Goal: Answer question/provide support

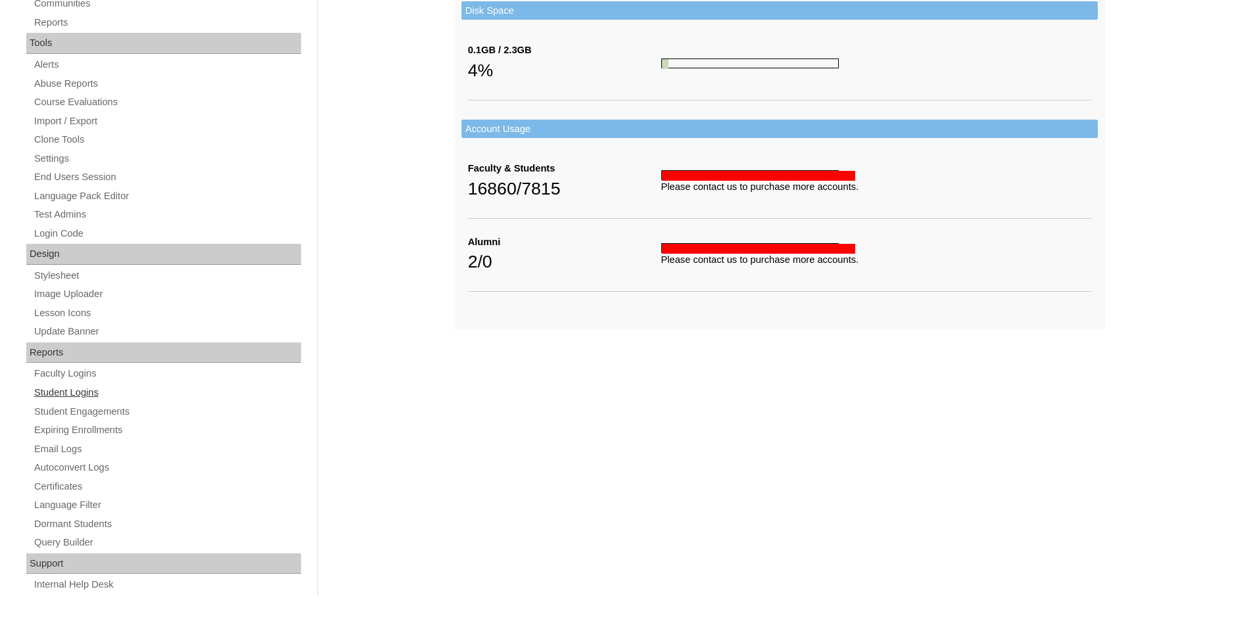
scroll to position [444, 0]
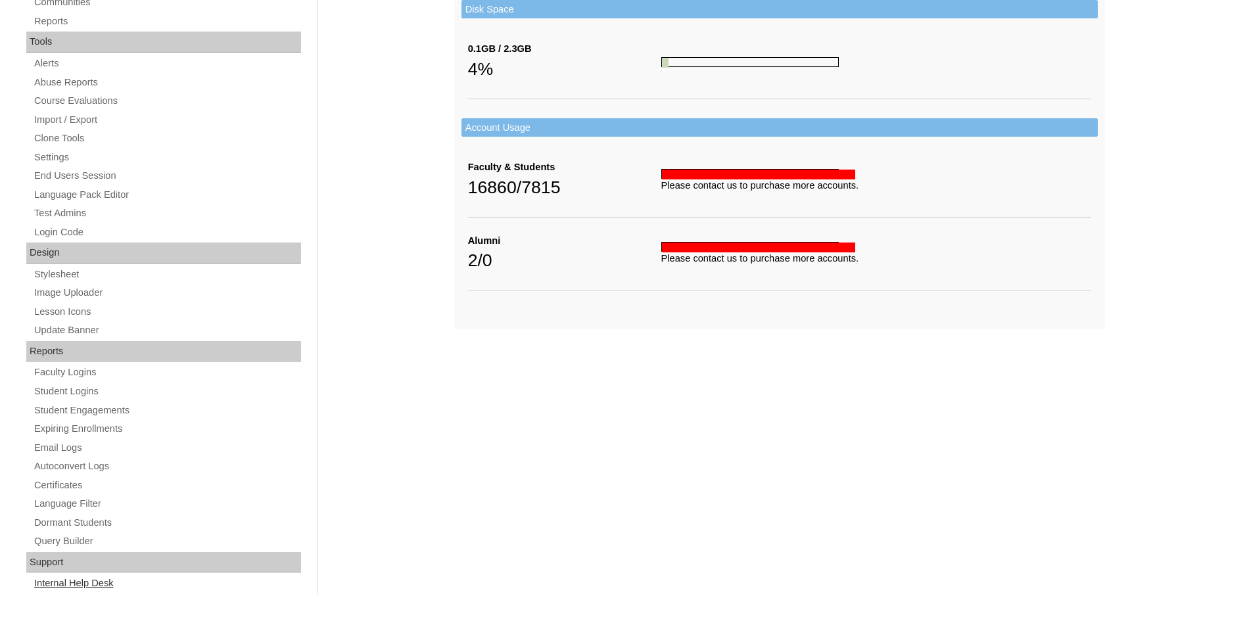
click at [85, 584] on link "Internal Help Desk" at bounding box center [167, 583] width 268 height 16
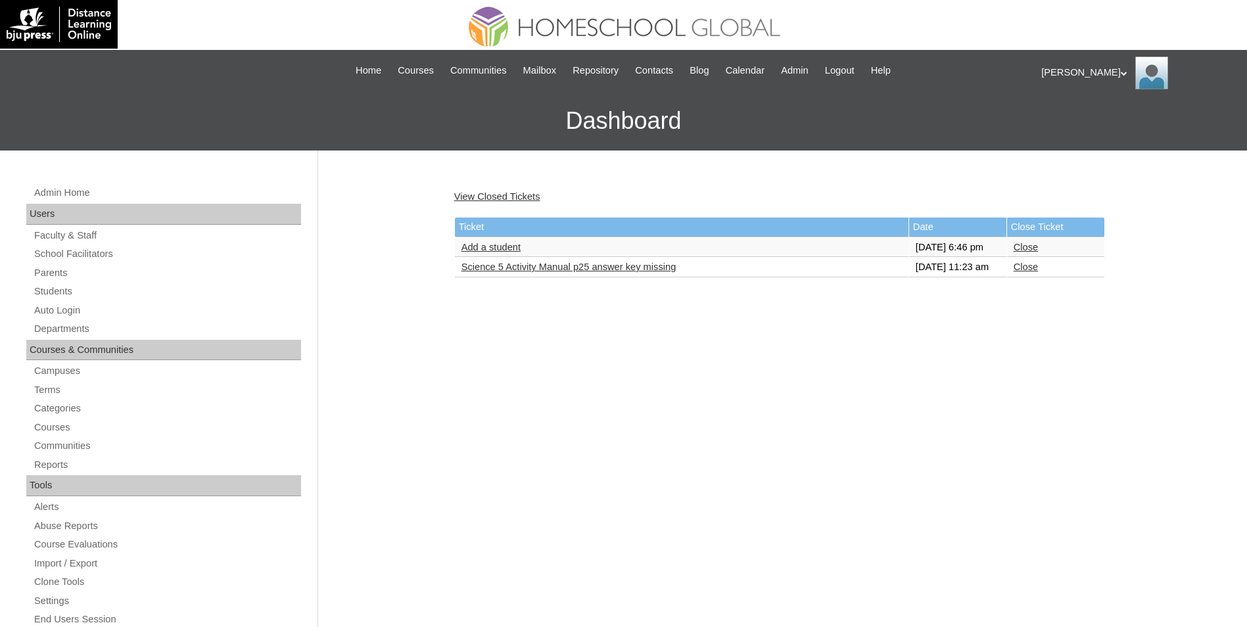
click at [506, 272] on link "Science 5 Activity Manual p25 answer key missing" at bounding box center [569, 267] width 215 height 11
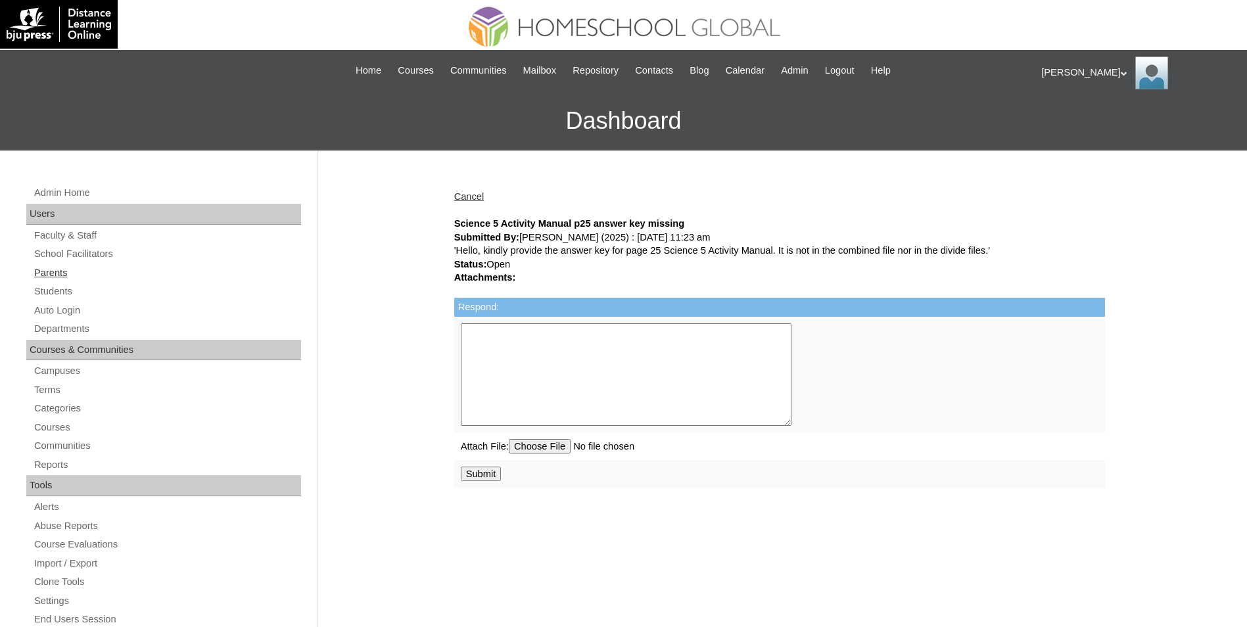
click at [59, 273] on link "Parents" at bounding box center [167, 273] width 268 height 16
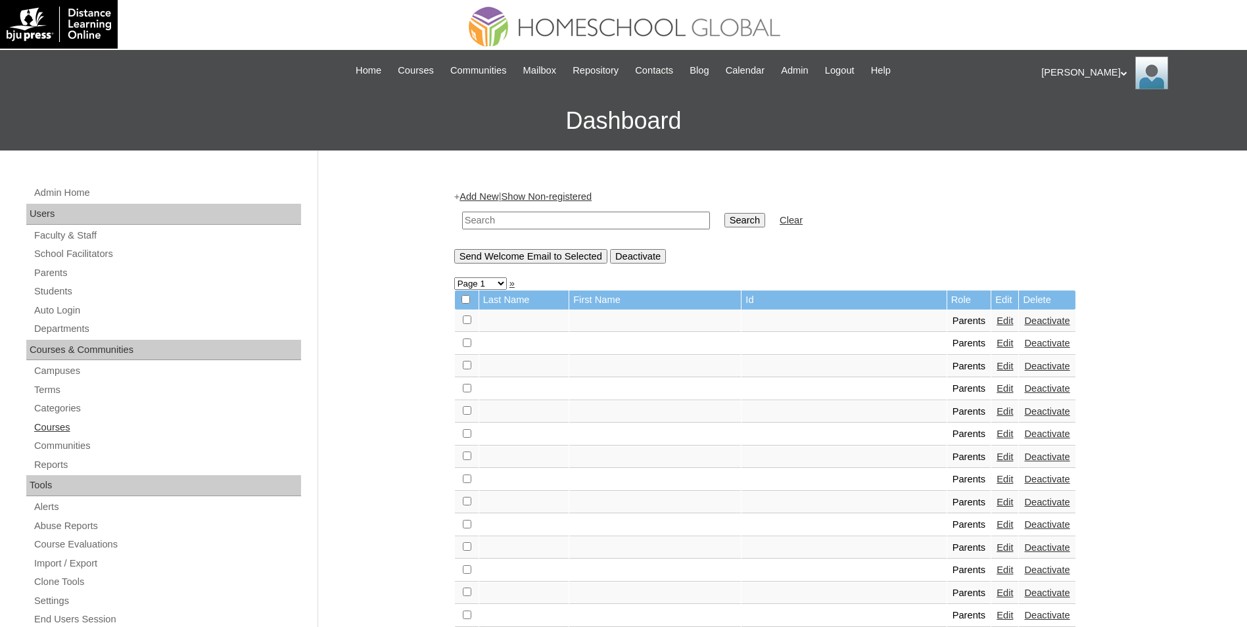
click at [51, 427] on link "Courses" at bounding box center [167, 427] width 268 height 16
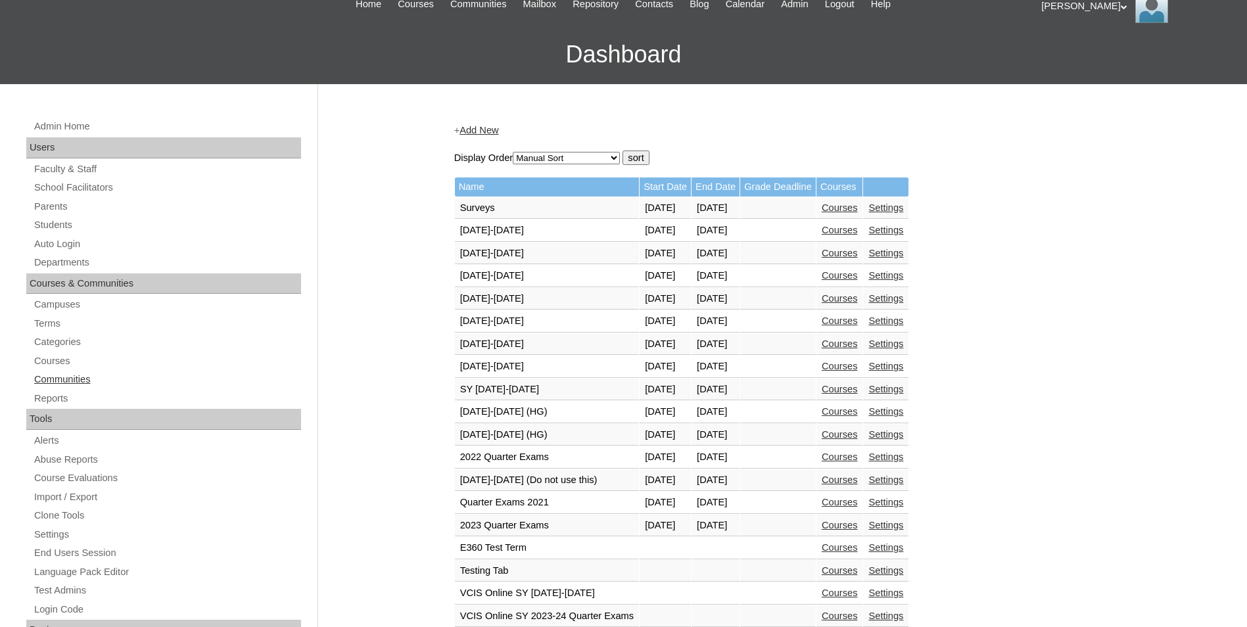
scroll to position [66, 0]
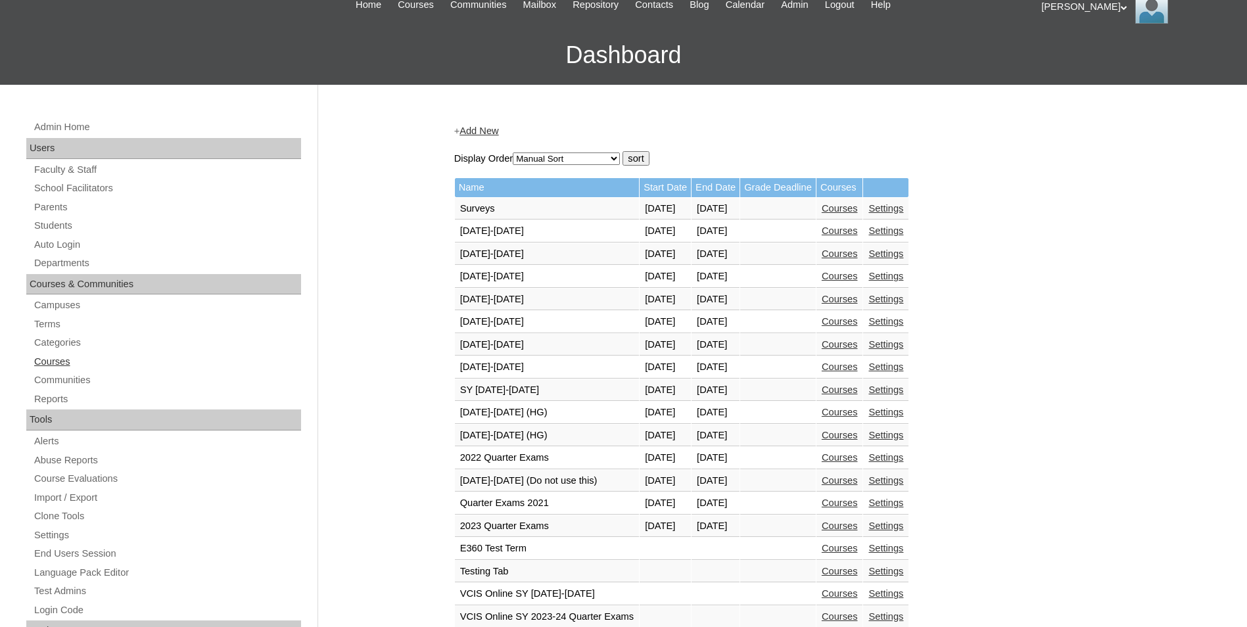
click at [54, 363] on link "Courses" at bounding box center [167, 362] width 268 height 16
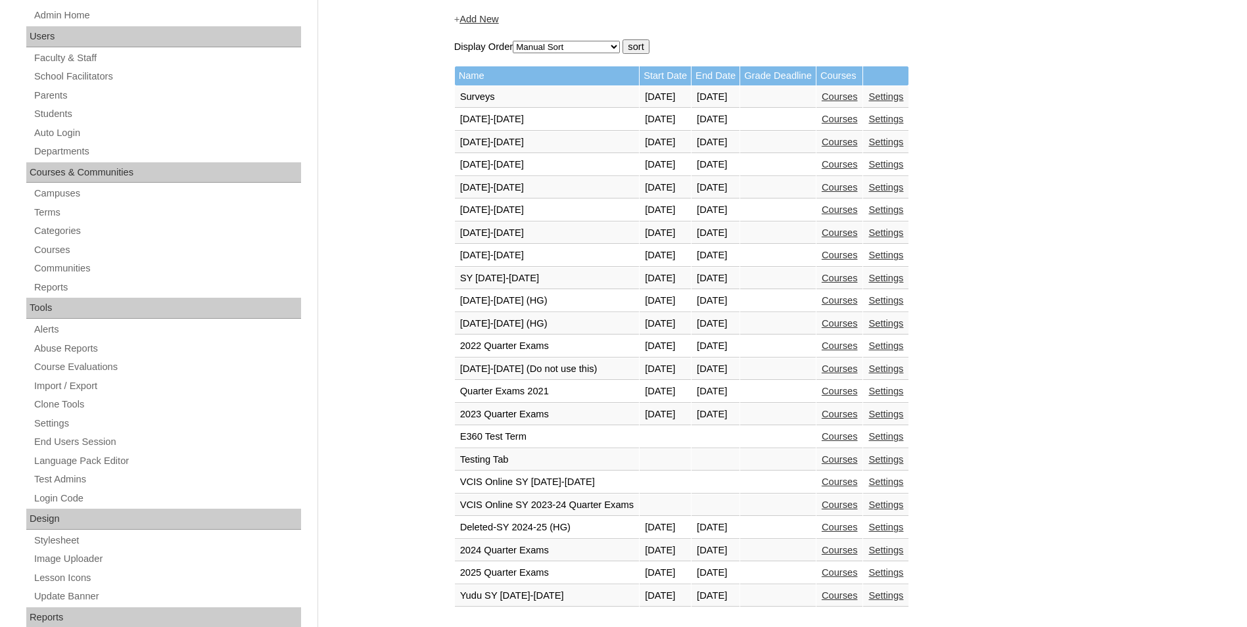
scroll to position [197, 0]
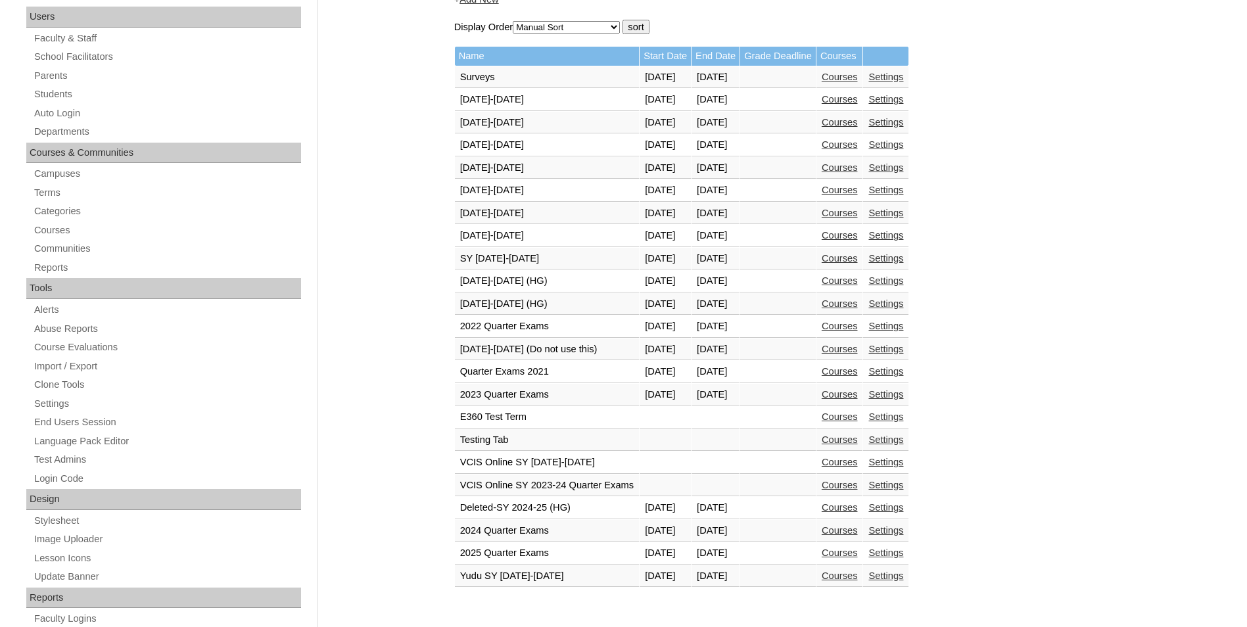
click at [847, 577] on link "Courses" at bounding box center [840, 576] width 36 height 11
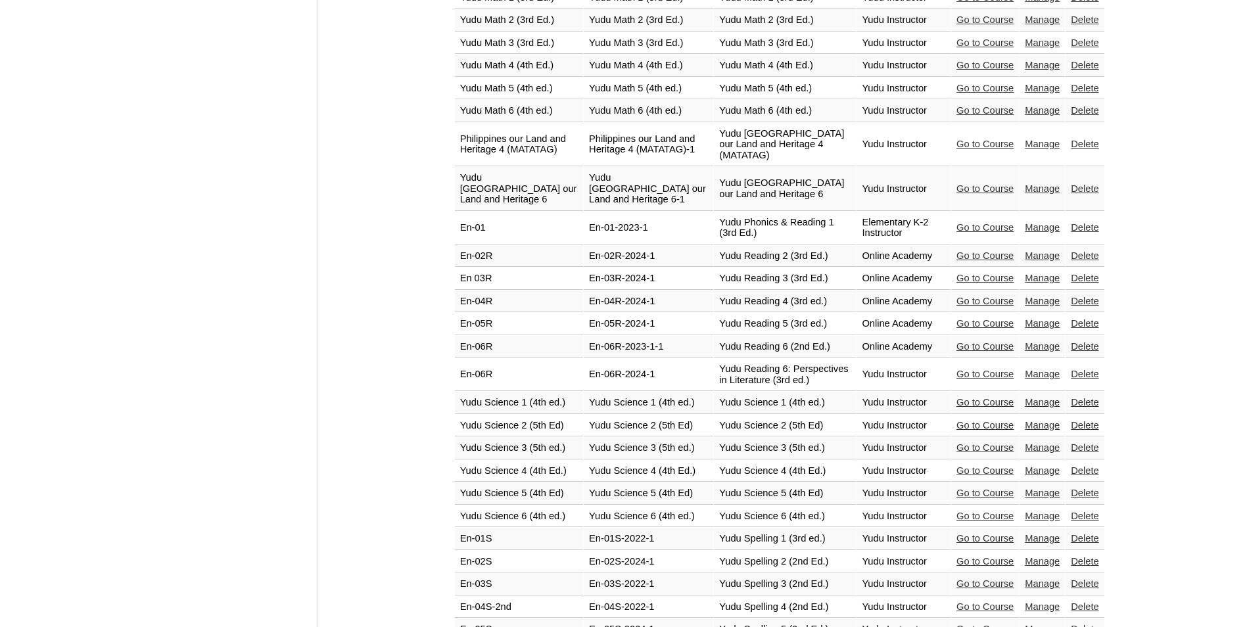
scroll to position [1246, 0]
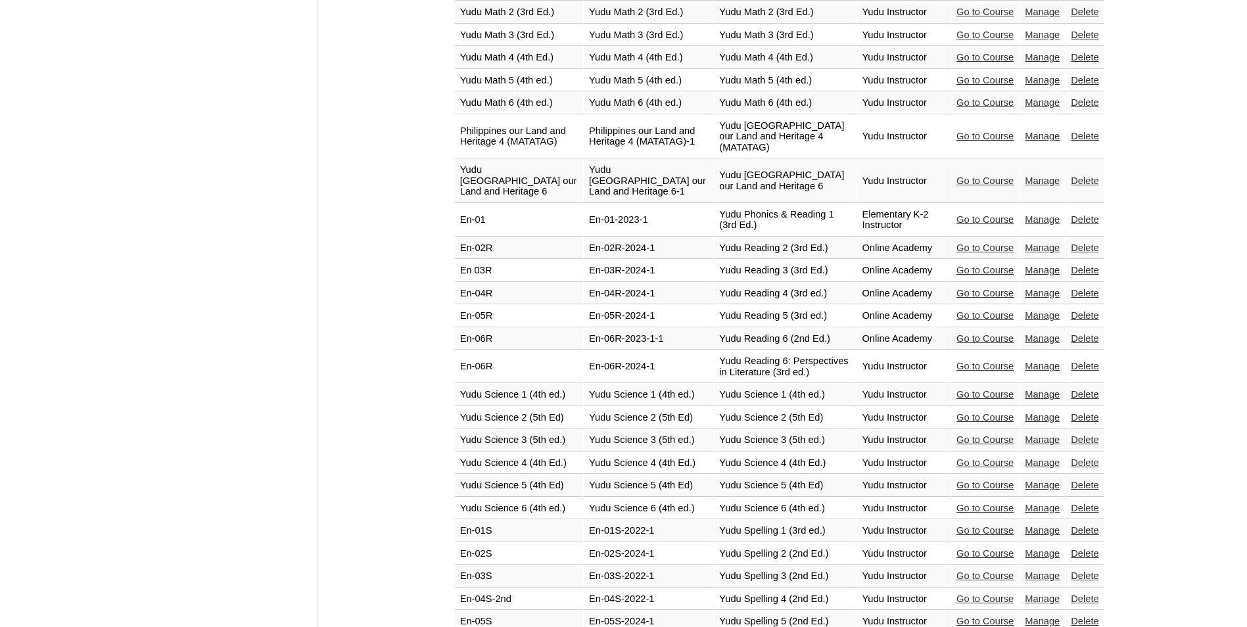
click at [999, 480] on link "Go to Course" at bounding box center [985, 485] width 57 height 11
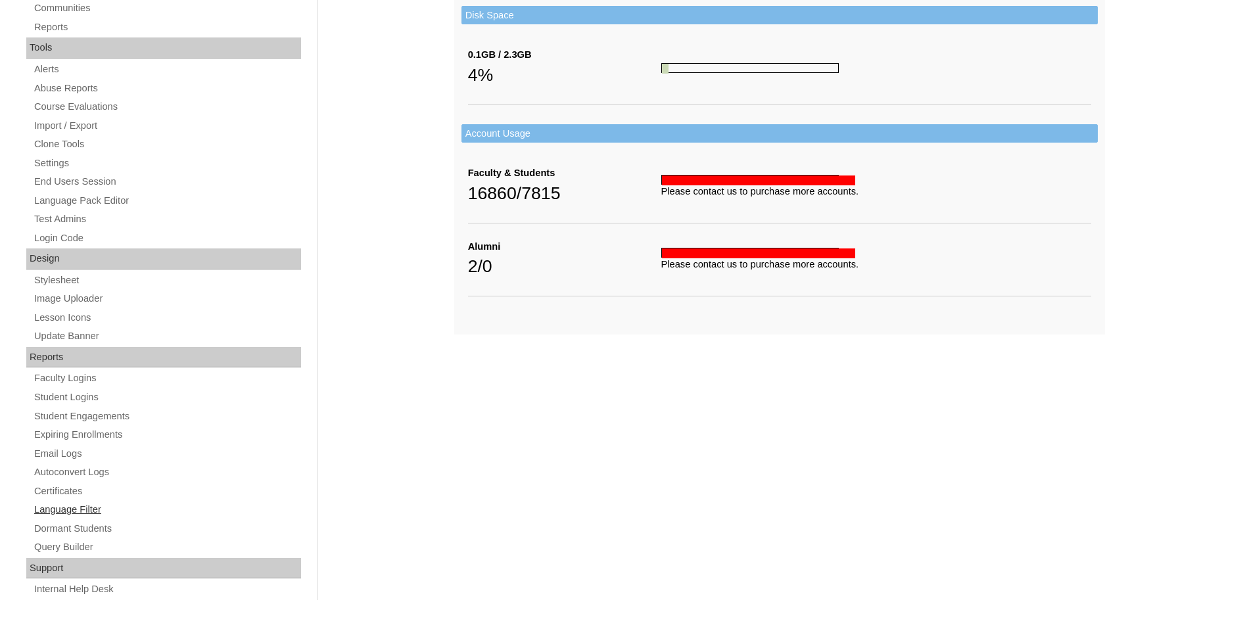
scroll to position [444, 0]
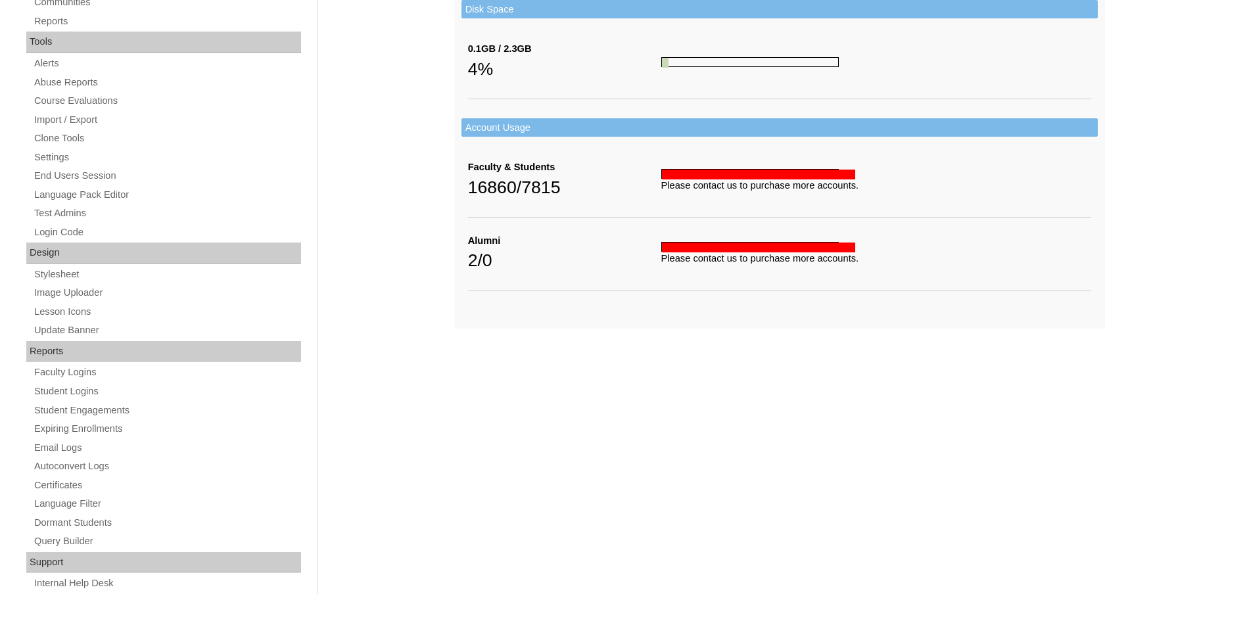
drag, startPoint x: 81, startPoint y: 581, endPoint x: 91, endPoint y: 570, distance: 14.9
click at [80, 582] on link "Internal Help Desk" at bounding box center [167, 583] width 268 height 16
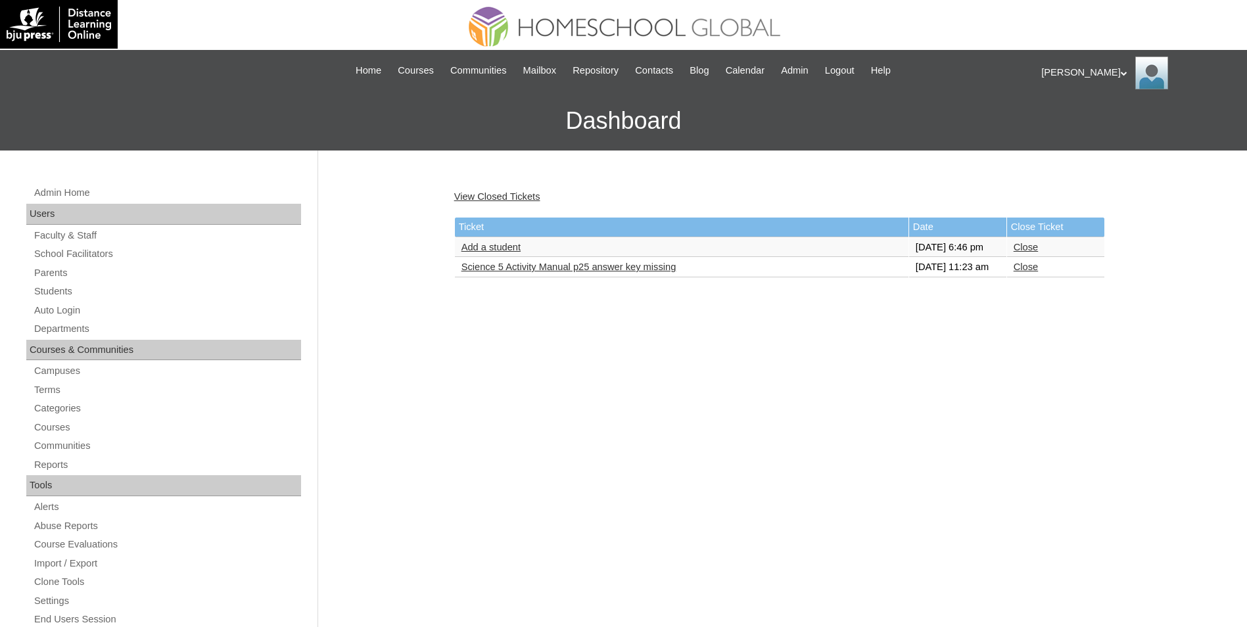
click at [498, 251] on link "Add a student" at bounding box center [491, 247] width 59 height 11
